Goal: Information Seeking & Learning: Learn about a topic

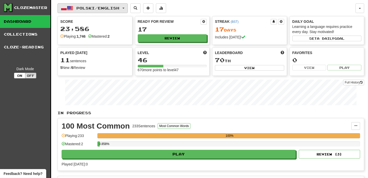
click at [118, 8] on span "Polski / English" at bounding box center [97, 8] width 43 height 4
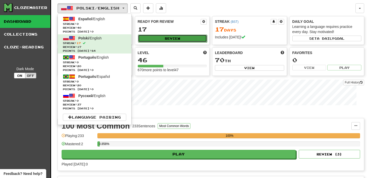
click at [167, 40] on button "Review" at bounding box center [172, 38] width 69 height 8
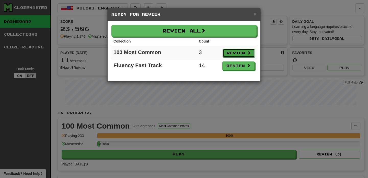
click at [236, 54] on button "Review" at bounding box center [239, 53] width 32 height 9
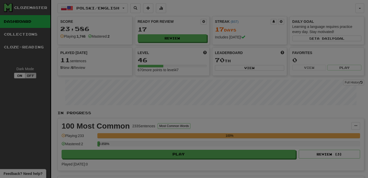
select select "**"
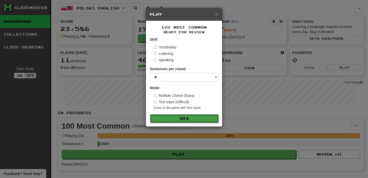
click at [181, 115] on button "Go" at bounding box center [184, 118] width 68 height 9
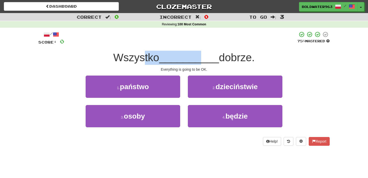
drag, startPoint x: 143, startPoint y: 56, endPoint x: 199, endPoint y: 60, distance: 56.6
click at [199, 60] on div "Wszystko __________ dobrze." at bounding box center [183, 58] width 291 height 14
click at [199, 60] on span "__________" at bounding box center [189, 57] width 60 height 12
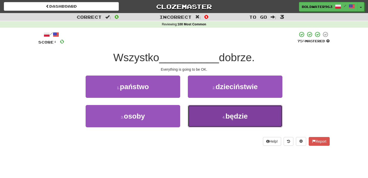
click at [204, 118] on button "4 . będzie" at bounding box center [235, 116] width 95 height 22
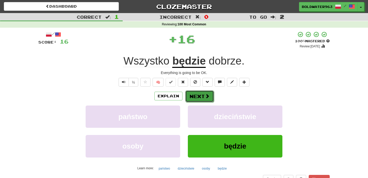
click at [198, 95] on button "Next" at bounding box center [199, 96] width 29 height 12
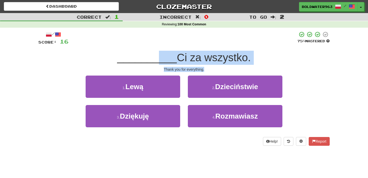
drag, startPoint x: 154, startPoint y: 61, endPoint x: 229, endPoint y: 70, distance: 76.2
click at [229, 70] on div "/ Score: 16 75 % Mastered __________ Ci za wszystko. Thank you for everything. …" at bounding box center [183, 88] width 291 height 114
click at [229, 70] on div "Thank you for everything." at bounding box center [183, 69] width 291 height 5
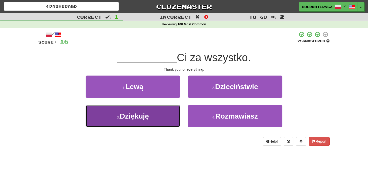
click at [164, 121] on button "3 . Dziękuję" at bounding box center [133, 116] width 95 height 22
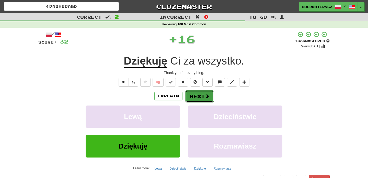
click at [200, 96] on button "Next" at bounding box center [199, 96] width 29 height 12
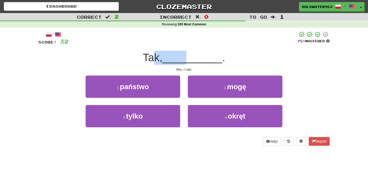
drag, startPoint x: 156, startPoint y: 59, endPoint x: 191, endPoint y: 60, distance: 34.5
click at [191, 60] on div "Tak, __________ ." at bounding box center [183, 58] width 291 height 14
click at [191, 60] on span "__________" at bounding box center [192, 57] width 60 height 12
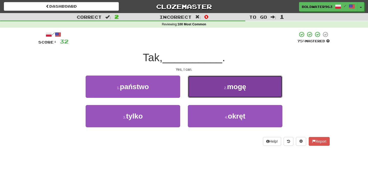
click at [212, 90] on button "2 . mogę" at bounding box center [235, 86] width 95 height 22
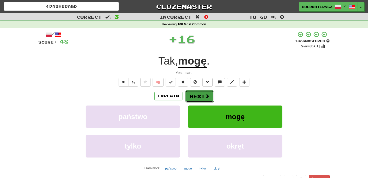
click at [200, 95] on button "Next" at bounding box center [199, 96] width 29 height 12
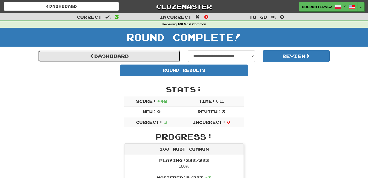
click at [158, 56] on link "Dashboard" at bounding box center [109, 56] width 142 height 12
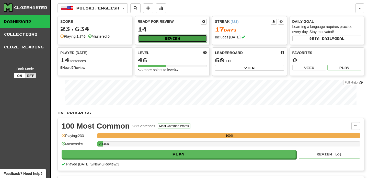
click at [176, 39] on button "Review" at bounding box center [172, 38] width 69 height 8
select select "**"
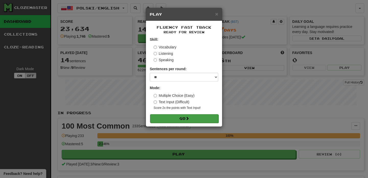
click at [181, 114] on form "Skill: Vocabulary Listening Speaking Sentences per round: * ** ** ** ** ** *** …" at bounding box center [184, 80] width 68 height 86
click at [180, 118] on button "Go" at bounding box center [184, 118] width 68 height 9
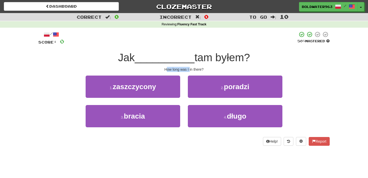
drag, startPoint x: 166, startPoint y: 67, endPoint x: 190, endPoint y: 67, distance: 23.8
click at [190, 67] on div "How long was I in there?" at bounding box center [183, 69] width 291 height 5
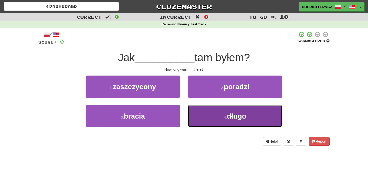
click at [209, 118] on button "4 . długo" at bounding box center [235, 116] width 95 height 22
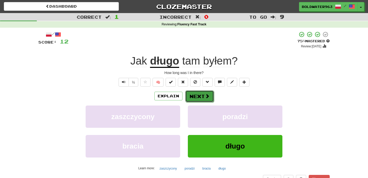
click at [203, 91] on button "Next" at bounding box center [199, 96] width 29 height 12
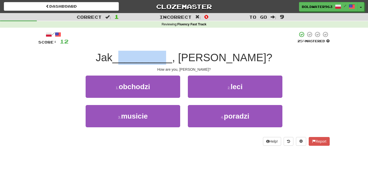
drag, startPoint x: 157, startPoint y: 60, endPoint x: 200, endPoint y: 60, distance: 43.7
click at [172, 60] on span "__________" at bounding box center [142, 57] width 60 height 12
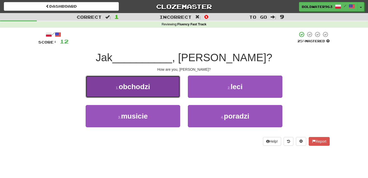
click at [162, 90] on button "1 . obchodzi" at bounding box center [133, 86] width 95 height 22
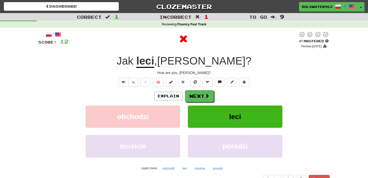
click at [154, 64] on u "leci" at bounding box center [145, 61] width 18 height 13
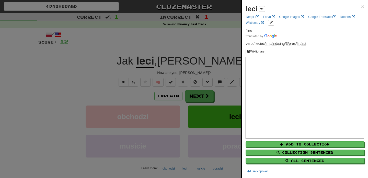
click at [198, 96] on div at bounding box center [184, 89] width 368 height 178
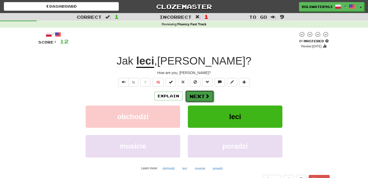
click at [199, 97] on button "Next" at bounding box center [199, 96] width 29 height 12
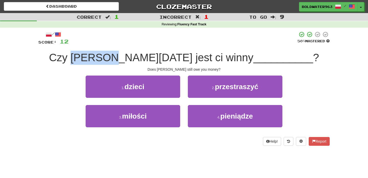
drag, startPoint x: 110, startPoint y: 55, endPoint x: 151, endPoint y: 56, distance: 41.4
click at [151, 56] on span "Czy Tom nadal jest ci winny" at bounding box center [151, 57] width 204 height 12
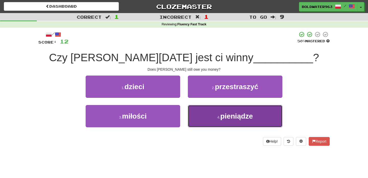
click at [214, 116] on button "4 . pieniądze" at bounding box center [235, 116] width 95 height 22
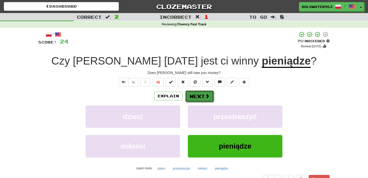
click at [199, 96] on button "Next" at bounding box center [199, 96] width 29 height 12
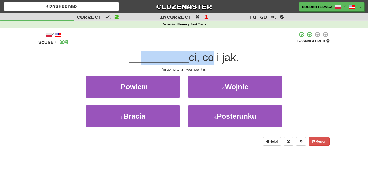
drag, startPoint x: 142, startPoint y: 61, endPoint x: 209, endPoint y: 61, distance: 67.7
click at [209, 61] on div "__________ ci, co i jak." at bounding box center [183, 58] width 291 height 14
click at [209, 61] on span "ci, co i jak." at bounding box center [214, 57] width 50 height 12
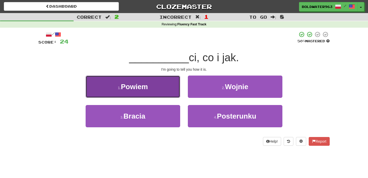
click at [163, 87] on button "1 . Powiem" at bounding box center [133, 86] width 95 height 22
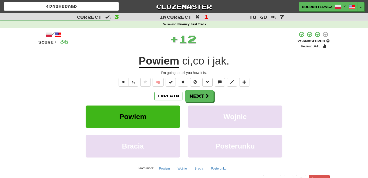
click at [166, 62] on u "Powiem" at bounding box center [159, 61] width 41 height 13
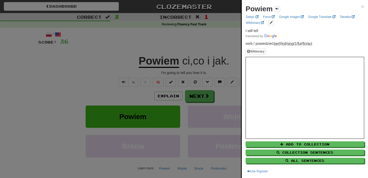
click at [163, 54] on div at bounding box center [184, 89] width 368 height 178
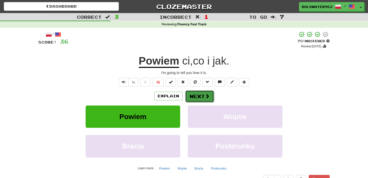
click at [200, 94] on button "Next" at bounding box center [199, 96] width 29 height 12
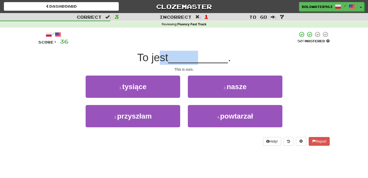
drag, startPoint x: 162, startPoint y: 56, endPoint x: 202, endPoint y: 61, distance: 40.4
click at [202, 61] on div "To jest __________ ." at bounding box center [183, 58] width 291 height 14
click at [202, 61] on span "__________" at bounding box center [198, 57] width 60 height 12
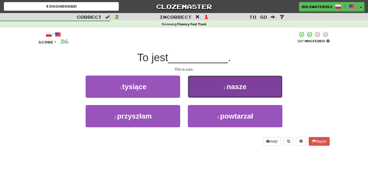
click at [214, 88] on button "2 . nasze" at bounding box center [235, 86] width 95 height 22
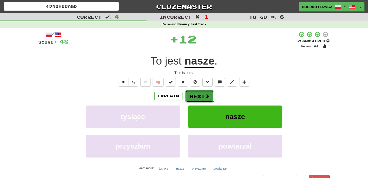
click at [199, 92] on button "Next" at bounding box center [199, 96] width 29 height 12
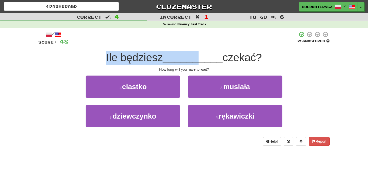
drag, startPoint x: 105, startPoint y: 58, endPoint x: 196, endPoint y: 61, distance: 91.0
click at [196, 61] on div "Ile będziesz __________ czekać?" at bounding box center [183, 58] width 291 height 14
click at [196, 61] on span "__________" at bounding box center [193, 57] width 60 height 12
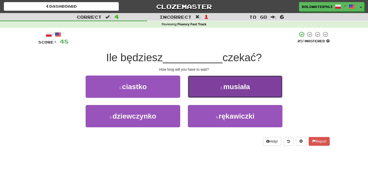
drag, startPoint x: 223, startPoint y: 87, endPoint x: 210, endPoint y: 86, distance: 12.5
click at [210, 86] on button "2 . musiała" at bounding box center [235, 86] width 95 height 22
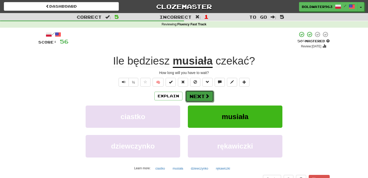
click at [198, 99] on button "Next" at bounding box center [199, 96] width 29 height 12
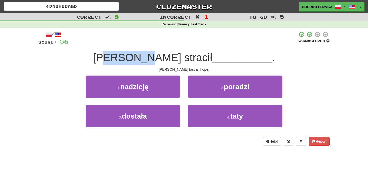
drag, startPoint x: 135, startPoint y: 56, endPoint x: 169, endPoint y: 57, distance: 33.2
click at [169, 57] on span "John stracił" at bounding box center [152, 57] width 119 height 12
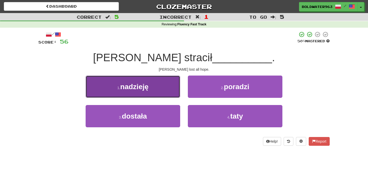
click at [159, 84] on button "1 . nadzieję" at bounding box center [133, 86] width 95 height 22
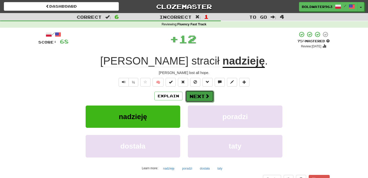
click at [197, 97] on button "Next" at bounding box center [199, 96] width 29 height 12
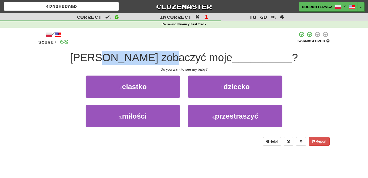
drag, startPoint x: 125, startPoint y: 58, endPoint x: 194, endPoint y: 64, distance: 69.0
click at [194, 64] on div "Chcesz zobaczyć moje __________ ?" at bounding box center [183, 58] width 291 height 14
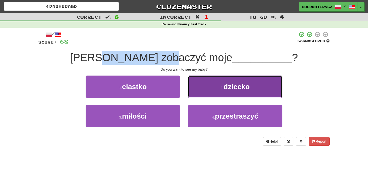
click at [208, 92] on button "2 . dziecko" at bounding box center [235, 86] width 95 height 22
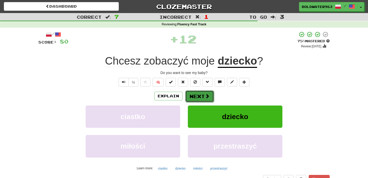
click at [198, 93] on button "Next" at bounding box center [199, 96] width 29 height 12
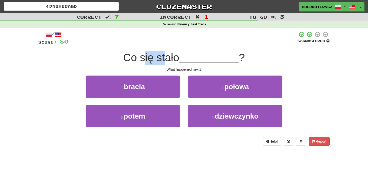
drag, startPoint x: 145, startPoint y: 56, endPoint x: 169, endPoint y: 56, distance: 23.5
click at [169, 56] on span "Co się stało" at bounding box center [151, 57] width 56 height 12
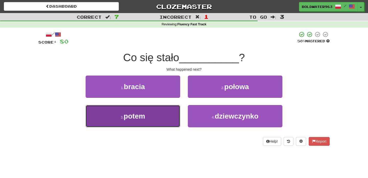
click at [167, 110] on button "3 . potem" at bounding box center [133, 116] width 95 height 22
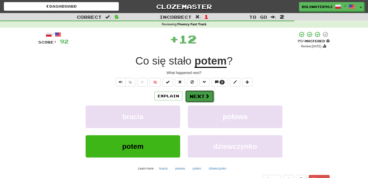
click at [193, 95] on button "Next" at bounding box center [199, 96] width 29 height 12
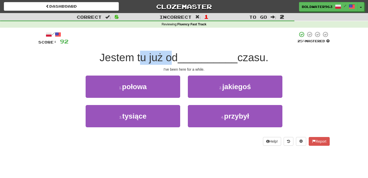
drag, startPoint x: 142, startPoint y: 58, endPoint x: 172, endPoint y: 57, distance: 29.7
click at [172, 57] on span "Jestem tu już od" at bounding box center [139, 57] width 78 height 12
click at [183, 108] on div "3 . tysiące" at bounding box center [133, 119] width 102 height 29
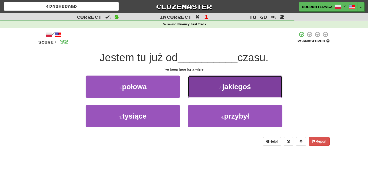
click at [206, 91] on button "2 . jakiegoś" at bounding box center [235, 86] width 95 height 22
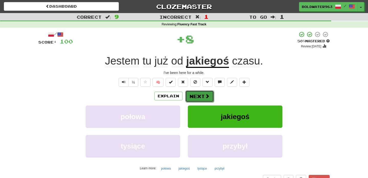
click at [196, 98] on button "Next" at bounding box center [199, 96] width 29 height 12
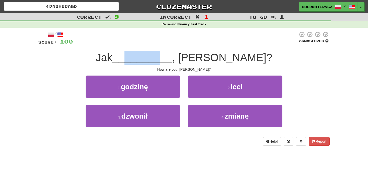
drag, startPoint x: 161, startPoint y: 59, endPoint x: 193, endPoint y: 59, distance: 31.7
click at [172, 59] on span "__________" at bounding box center [142, 57] width 60 height 12
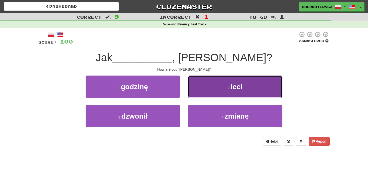
click at [209, 84] on button "2 . leci" at bounding box center [235, 86] width 95 height 22
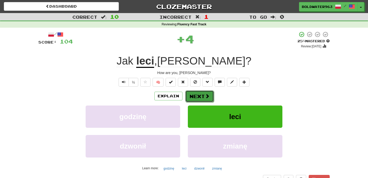
click at [202, 97] on button "Next" at bounding box center [199, 96] width 29 height 12
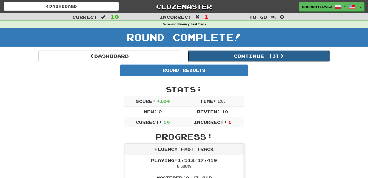
click at [213, 56] on button "Continue ( 3 )" at bounding box center [259, 56] width 142 height 12
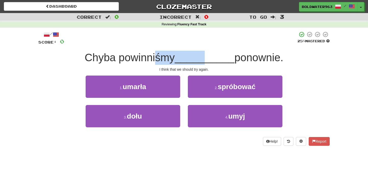
drag, startPoint x: 158, startPoint y: 55, endPoint x: 203, endPoint y: 57, distance: 45.3
click at [203, 57] on div "Chyba powinniśmy __________ ponownie." at bounding box center [183, 58] width 291 height 14
click at [203, 57] on span "__________" at bounding box center [205, 57] width 60 height 12
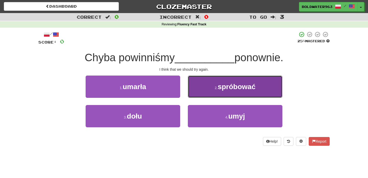
click at [202, 93] on button "2 . spróbować" at bounding box center [235, 86] width 95 height 22
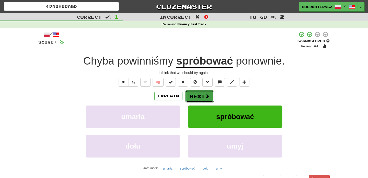
click at [204, 93] on button "Next" at bounding box center [199, 96] width 29 height 12
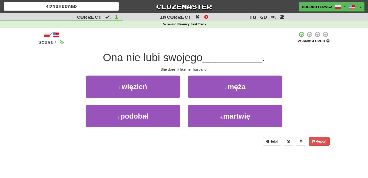
drag, startPoint x: 106, startPoint y: 58, endPoint x: 207, endPoint y: 62, distance: 100.5
click at [202, 62] on span "Ona nie lubi swojego" at bounding box center [153, 57] width 100 height 12
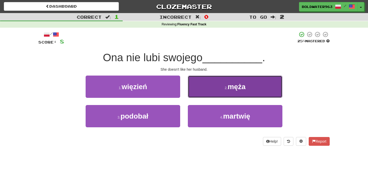
click at [220, 93] on button "2 . męża" at bounding box center [235, 86] width 95 height 22
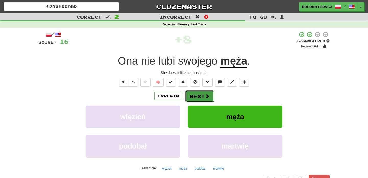
click at [199, 95] on button "Next" at bounding box center [199, 96] width 29 height 12
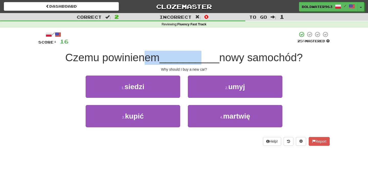
drag, startPoint x: 142, startPoint y: 56, endPoint x: 200, endPoint y: 64, distance: 58.5
click at [200, 64] on div "Czemu powinienem __________ nowy samochód?" at bounding box center [183, 58] width 291 height 14
click at [186, 100] on div "2 . umyj" at bounding box center [235, 89] width 102 height 29
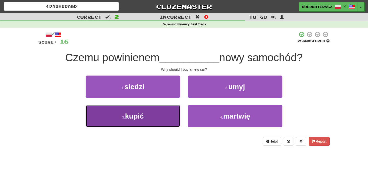
click at [174, 107] on button "3 . kupić" at bounding box center [133, 116] width 95 height 22
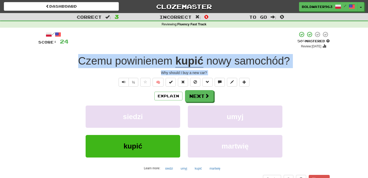
drag, startPoint x: 73, startPoint y: 60, endPoint x: 311, endPoint y: 91, distance: 239.4
click at [311, 91] on div "/ Score: 24 + 8 50 % Mastered Review: 2025-09-29 Czemu powinienem kupić nowy sa…" at bounding box center [183, 111] width 291 height 160
click at [307, 77] on div "/ Score: 24 + 8 50 % Mastered Review: 2025-09-29 Czemu powinienem kupić nowy sa…" at bounding box center [183, 111] width 291 height 160
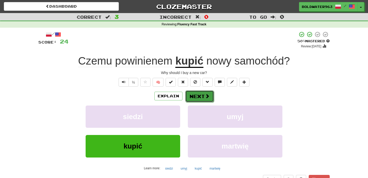
click at [201, 97] on button "Next" at bounding box center [199, 96] width 29 height 12
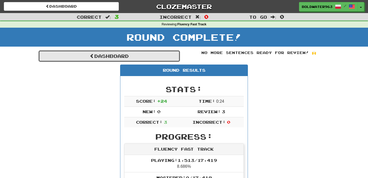
click at [169, 55] on link "Dashboard" at bounding box center [109, 56] width 142 height 12
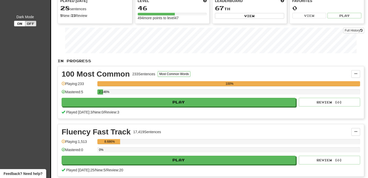
scroll to position [52, 0]
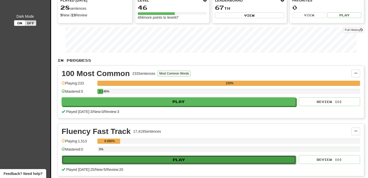
click at [182, 158] on button "Play" at bounding box center [179, 159] width 234 height 9
select select "**"
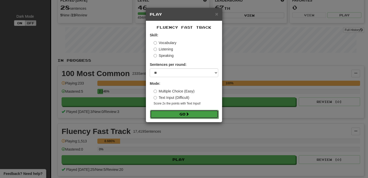
click at [191, 114] on button "Go" at bounding box center [184, 114] width 68 height 9
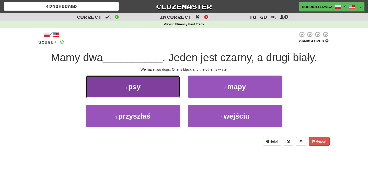
click at [157, 87] on button "1 . psy" at bounding box center [133, 86] width 95 height 22
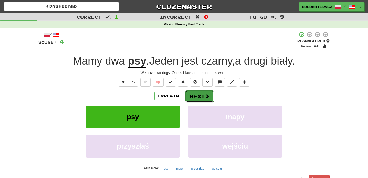
click at [194, 94] on button "Next" at bounding box center [199, 96] width 29 height 12
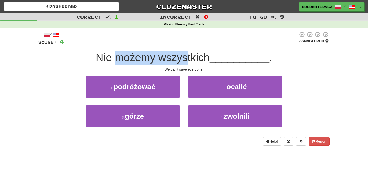
drag, startPoint x: 117, startPoint y: 58, endPoint x: 187, endPoint y: 61, distance: 69.8
click at [187, 61] on span "Nie możemy wszystkich" at bounding box center [153, 57] width 114 height 12
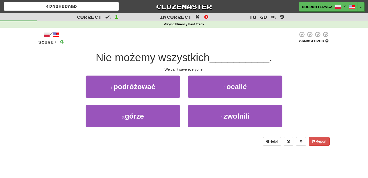
click at [183, 102] on div "1 . podróżować" at bounding box center [133, 89] width 102 height 29
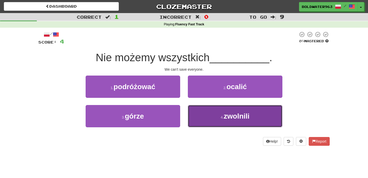
click at [208, 119] on button "4 . zwolnili" at bounding box center [235, 116] width 95 height 22
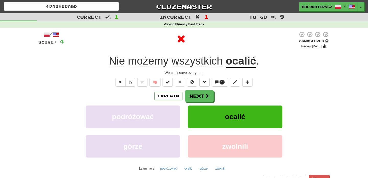
click at [237, 63] on u "ocalić" at bounding box center [241, 61] width 30 height 13
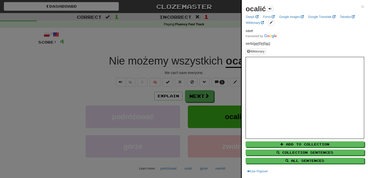
click at [199, 97] on div at bounding box center [184, 89] width 368 height 178
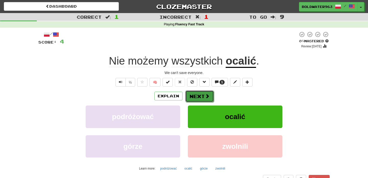
click at [200, 96] on button "Next" at bounding box center [199, 96] width 29 height 12
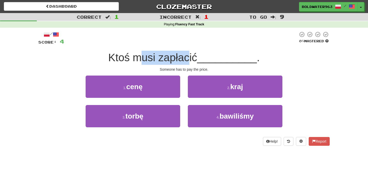
drag, startPoint x: 145, startPoint y: 58, endPoint x: 188, endPoint y: 60, distance: 43.5
click at [188, 60] on span "Ktoś musi zapłacić" at bounding box center [152, 57] width 89 height 12
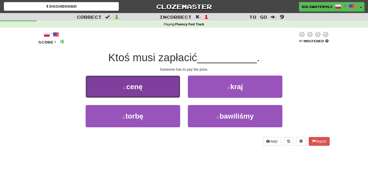
click at [157, 88] on button "1 . cenę" at bounding box center [133, 86] width 95 height 22
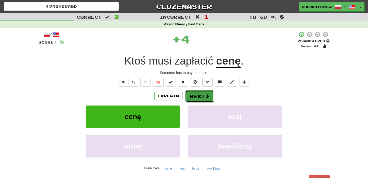
click at [205, 97] on span at bounding box center [207, 95] width 5 height 5
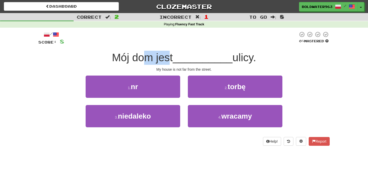
drag, startPoint x: 143, startPoint y: 58, endPoint x: 170, endPoint y: 59, distance: 26.6
click at [170, 59] on span "Mój dom jest" at bounding box center [142, 57] width 61 height 12
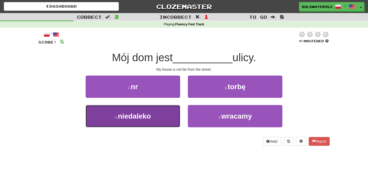
click at [167, 115] on button "3 . niedaleko" at bounding box center [133, 116] width 95 height 22
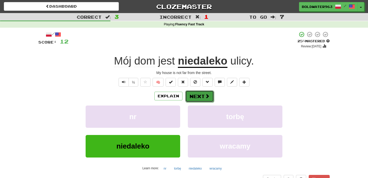
click at [201, 96] on button "Next" at bounding box center [199, 96] width 29 height 12
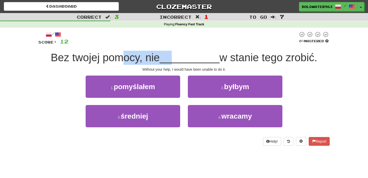
drag, startPoint x: 121, startPoint y: 62, endPoint x: 172, endPoint y: 58, distance: 50.5
click at [172, 58] on div "Bez twojej pomocy, nie __________ w stanie tego zrobić." at bounding box center [183, 58] width 291 height 14
click at [172, 58] on span "__________" at bounding box center [190, 57] width 60 height 12
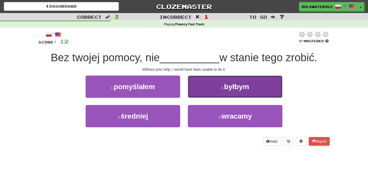
click at [203, 88] on button "2 . byłbym" at bounding box center [235, 86] width 95 height 22
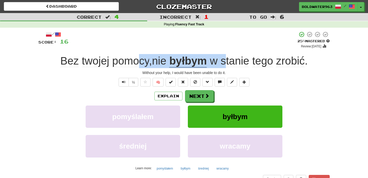
drag, startPoint x: 138, startPoint y: 63, endPoint x: 229, endPoint y: 65, distance: 90.7
click at [229, 65] on div "Bez twojej pomocy , nie byłbym w stanie tego zrobić ." at bounding box center [183, 61] width 291 height 14
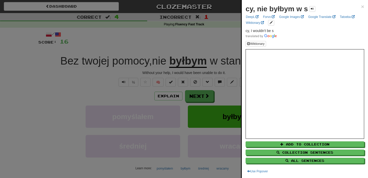
click at [198, 95] on div at bounding box center [184, 89] width 368 height 178
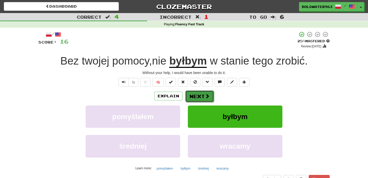
click at [192, 95] on button "Next" at bounding box center [199, 96] width 29 height 12
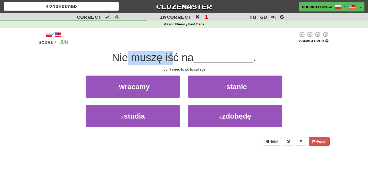
drag, startPoint x: 130, startPoint y: 57, endPoint x: 177, endPoint y: 57, distance: 47.5
click at [177, 57] on span "Nie muszę iść na" at bounding box center [153, 57] width 82 height 12
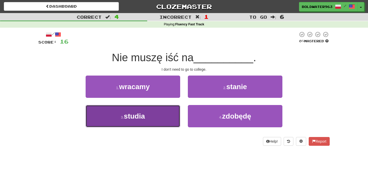
click at [171, 109] on button "3 . studia" at bounding box center [133, 116] width 95 height 22
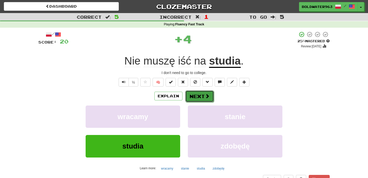
click at [199, 96] on button "Next" at bounding box center [199, 96] width 29 height 12
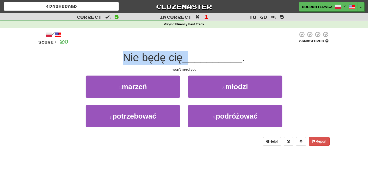
drag, startPoint x: 126, startPoint y: 56, endPoint x: 191, endPoint y: 57, distance: 65.7
click at [191, 57] on div "Nie będę cię __________ ." at bounding box center [183, 58] width 291 height 14
click at [191, 57] on span "__________" at bounding box center [212, 57] width 60 height 12
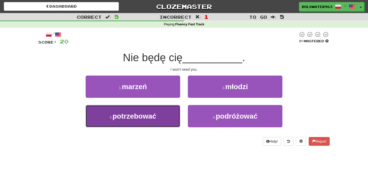
click at [171, 111] on button "3 . potrzebować" at bounding box center [133, 116] width 95 height 22
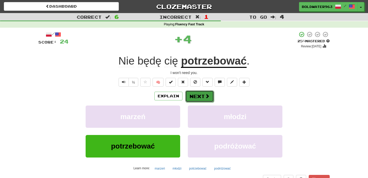
click at [202, 96] on button "Next" at bounding box center [199, 96] width 29 height 12
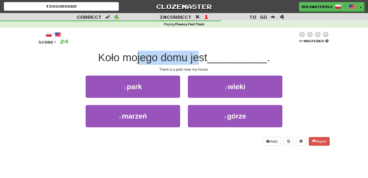
drag, startPoint x: 139, startPoint y: 56, endPoint x: 199, endPoint y: 57, distance: 60.0
click at [199, 57] on span "Koło mojego domu jest" at bounding box center [152, 57] width 109 height 12
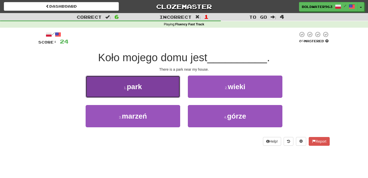
click at [168, 81] on button "1 . park" at bounding box center [133, 86] width 95 height 22
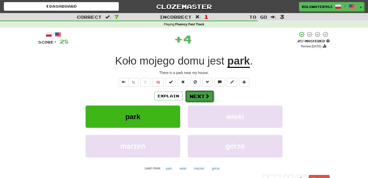
click at [199, 96] on button "Next" at bounding box center [199, 96] width 29 height 12
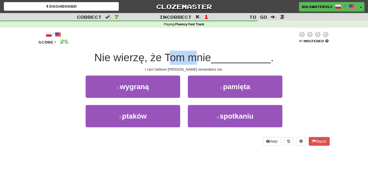
drag, startPoint x: 170, startPoint y: 62, endPoint x: 197, endPoint y: 63, distance: 27.1
click at [197, 63] on span "Nie wierzę, że Tom mnie" at bounding box center [152, 57] width 117 height 12
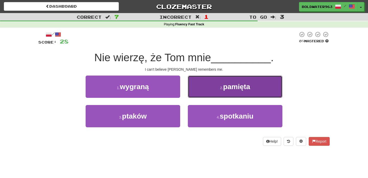
click at [203, 93] on button "2 . pamięta" at bounding box center [235, 86] width 95 height 22
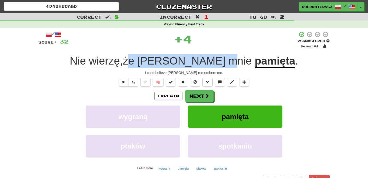
drag, startPoint x: 164, startPoint y: 62, endPoint x: 202, endPoint y: 68, distance: 38.3
click at [202, 68] on div "Nie wierzę , że Tom mnie pamięta ." at bounding box center [183, 61] width 291 height 14
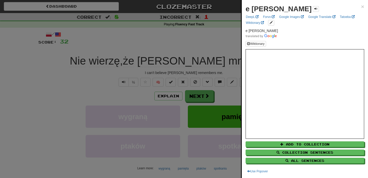
click at [202, 99] on div at bounding box center [184, 89] width 368 height 178
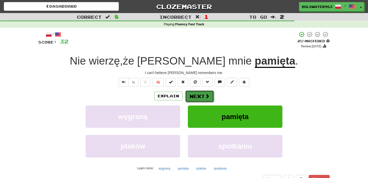
click at [203, 99] on button "Next" at bounding box center [199, 96] width 29 height 12
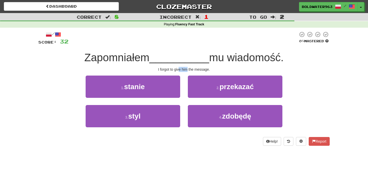
drag, startPoint x: 179, startPoint y: 69, endPoint x: 186, endPoint y: 69, distance: 7.9
click at [186, 69] on div "I forgot to give him the message." at bounding box center [183, 69] width 291 height 5
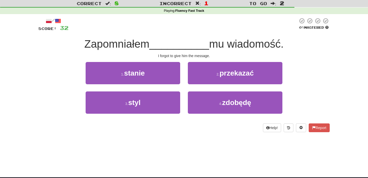
scroll to position [14, 0]
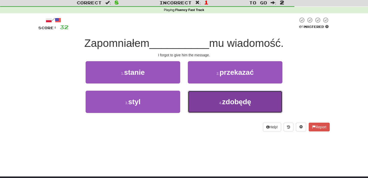
click at [211, 100] on button "4 . zdobędę" at bounding box center [235, 101] width 95 height 22
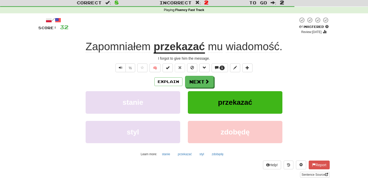
click at [192, 49] on u "przekazać" at bounding box center [179, 46] width 51 height 13
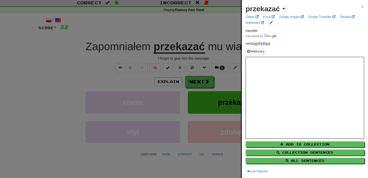
click at [155, 29] on div at bounding box center [184, 89] width 368 height 178
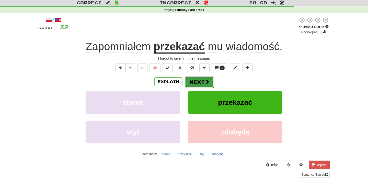
click at [200, 81] on button "Next" at bounding box center [199, 82] width 29 height 12
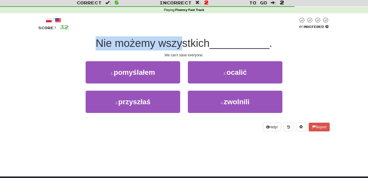
drag, startPoint x: 99, startPoint y: 43, endPoint x: 184, endPoint y: 46, distance: 85.9
click at [184, 46] on span "Nie możemy wszystkich" at bounding box center [153, 43] width 114 height 12
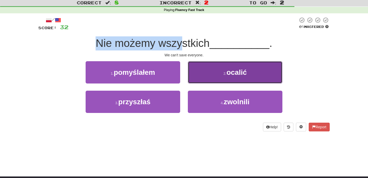
click at [221, 72] on button "2 . ocalić" at bounding box center [235, 72] width 95 height 22
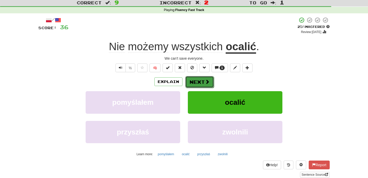
click at [205, 83] on span at bounding box center [207, 81] width 5 height 5
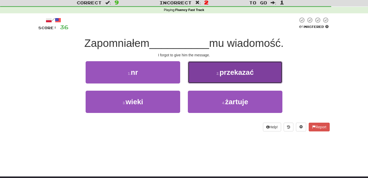
click at [217, 76] on button "2 . przekazać" at bounding box center [235, 72] width 95 height 22
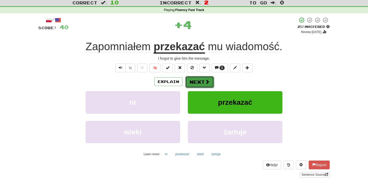
click at [202, 82] on button "Next" at bounding box center [199, 82] width 29 height 12
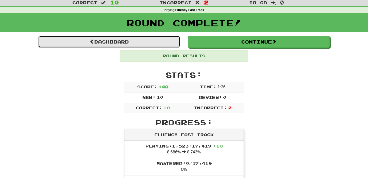
click at [160, 44] on link "Dashboard" at bounding box center [109, 42] width 142 height 12
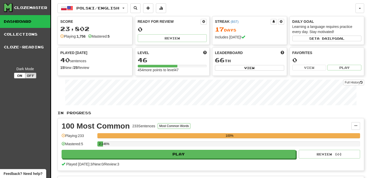
click at [210, 67] on div "Score 23,802 Playing: 1,756 Mastered: 5 Ready for Review 0 Review Streak ( BST …" at bounding box center [210, 46] width 307 height 60
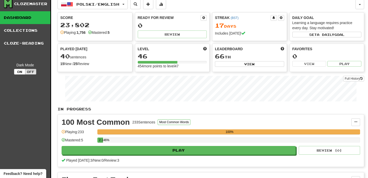
scroll to position [4, 0]
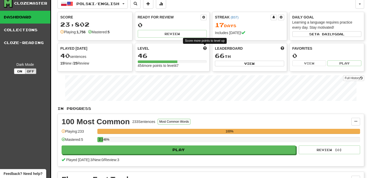
click at [205, 48] on span at bounding box center [205, 48] width 4 height 4
